Goal: Information Seeking & Learning: Learn about a topic

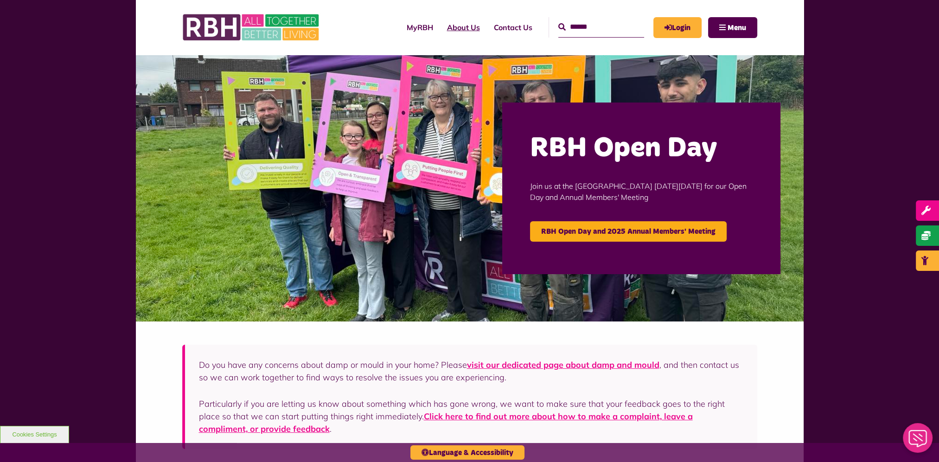
click at [440, 26] on link "About Us" at bounding box center [463, 27] width 47 height 25
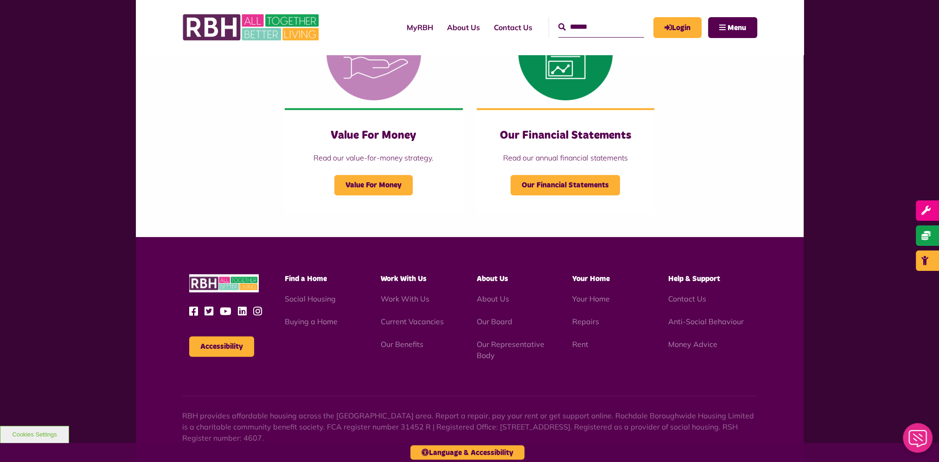
scroll to position [974, 0]
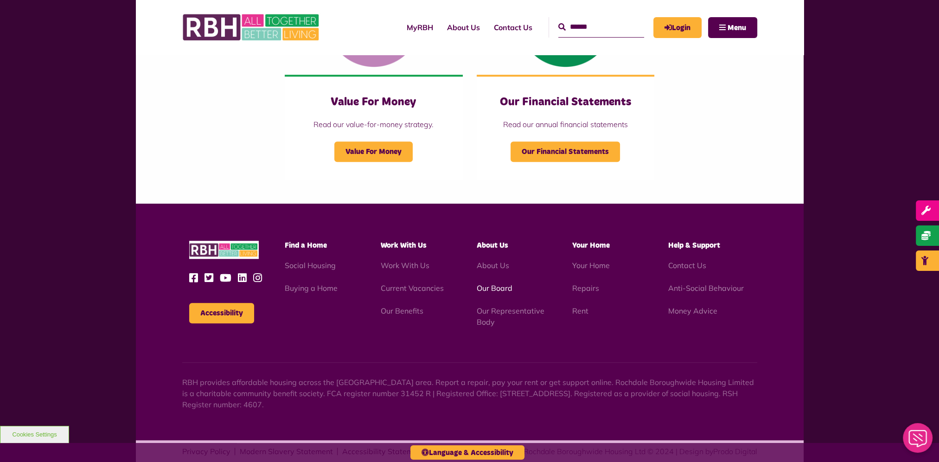
click at [486, 287] on link "Our Board" at bounding box center [494, 287] width 36 height 9
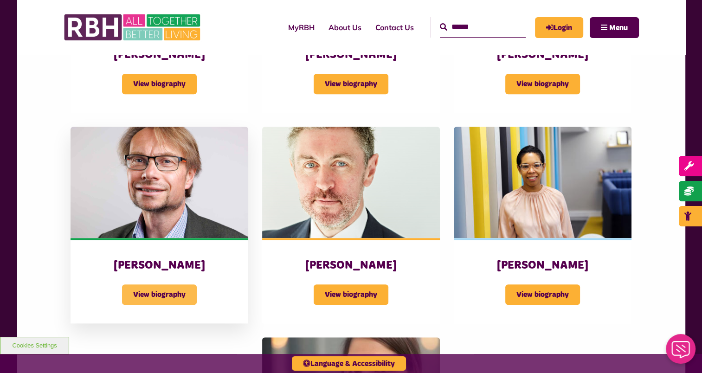
scroll to position [742, 0]
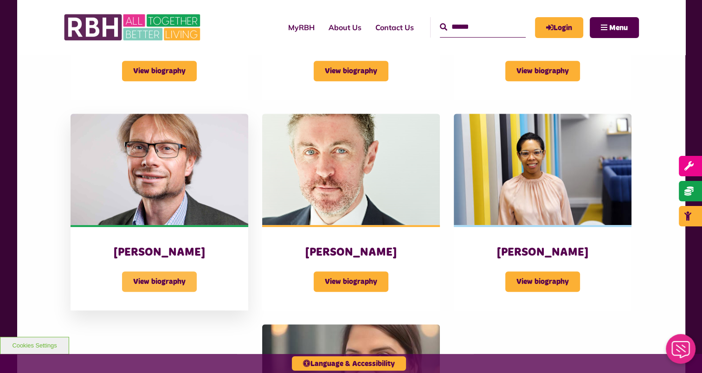
click at [169, 280] on span "View biography" at bounding box center [159, 281] width 75 height 20
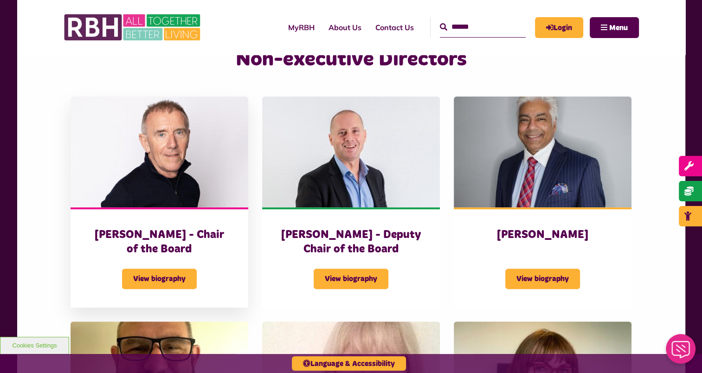
scroll to position [325, 0]
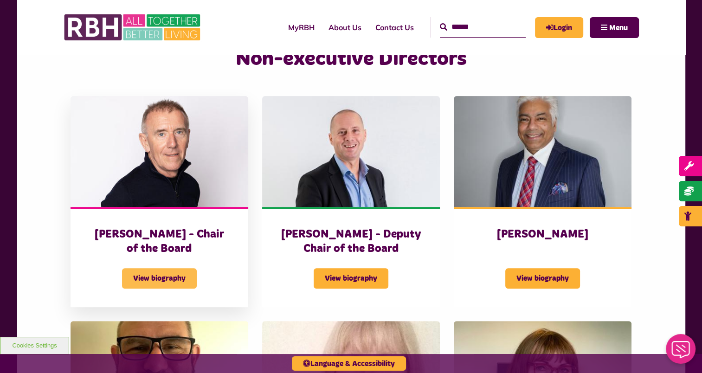
click at [153, 283] on span "View biography" at bounding box center [159, 278] width 75 height 20
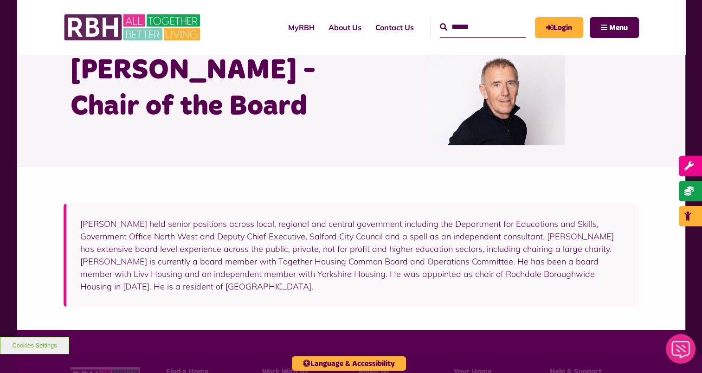
scroll to position [46, 0]
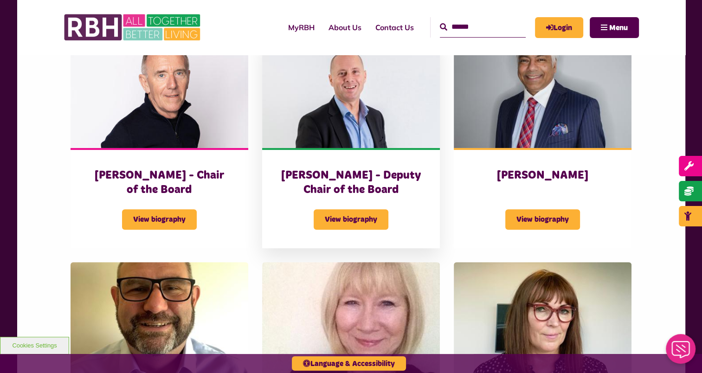
scroll to position [418, 0]
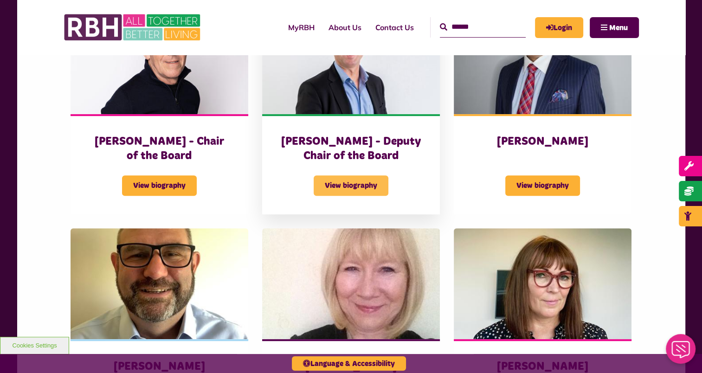
click at [350, 189] on span "View biography" at bounding box center [351, 185] width 75 height 20
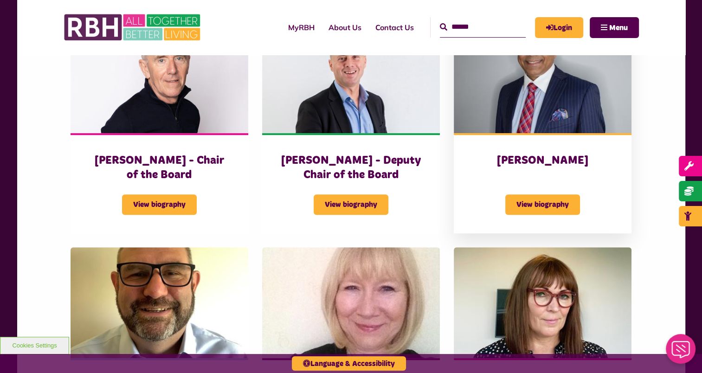
scroll to position [418, 0]
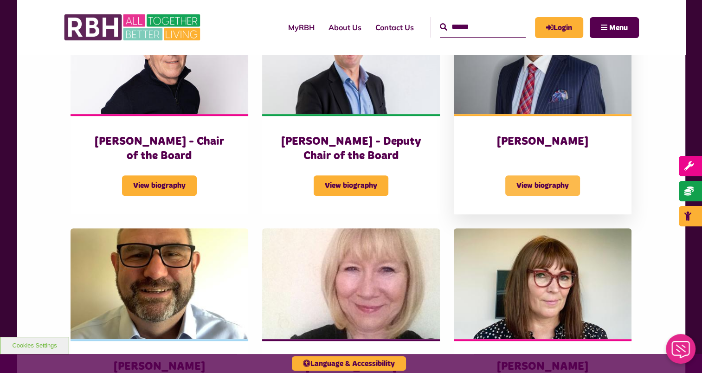
click at [544, 189] on span "View biography" at bounding box center [542, 185] width 75 height 20
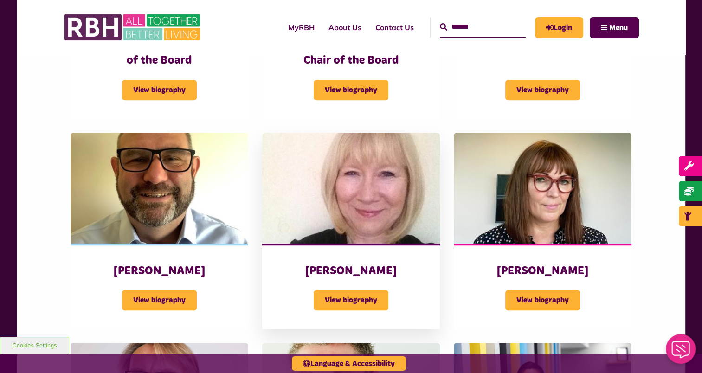
scroll to position [557, 0]
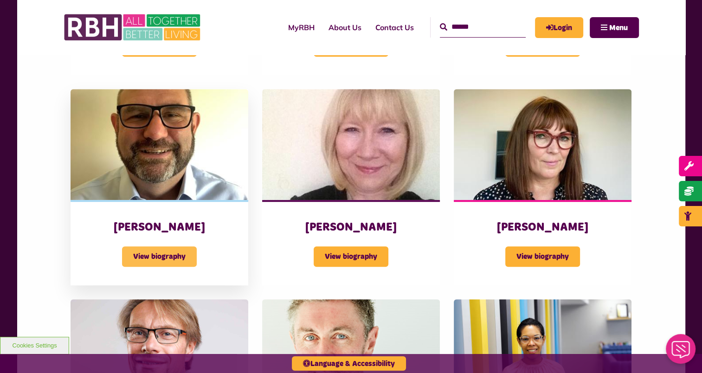
click at [171, 258] on span "View biography" at bounding box center [159, 256] width 75 height 20
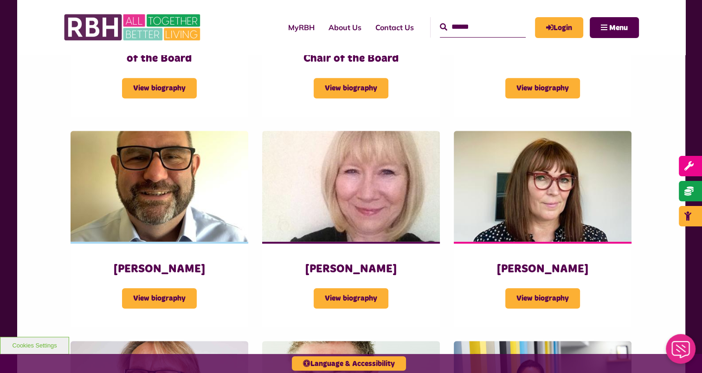
scroll to position [510, 0]
